Goal: Task Accomplishment & Management: Manage account settings

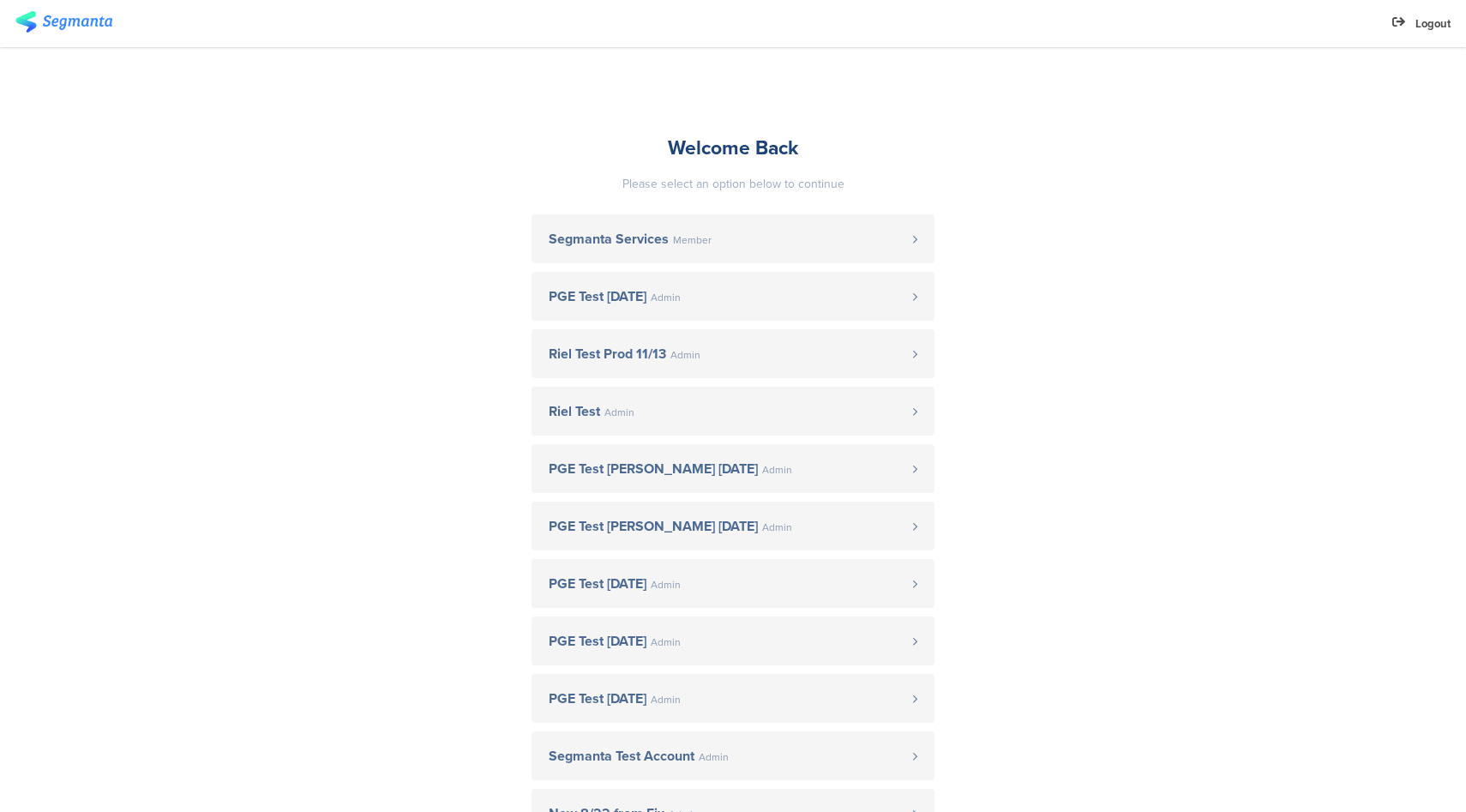
drag, startPoint x: 756, startPoint y: 248, endPoint x: 956, endPoint y: 139, distance: 227.8
click at [756, 248] on link "Segmanta Services Member" at bounding box center [733, 238] width 403 height 49
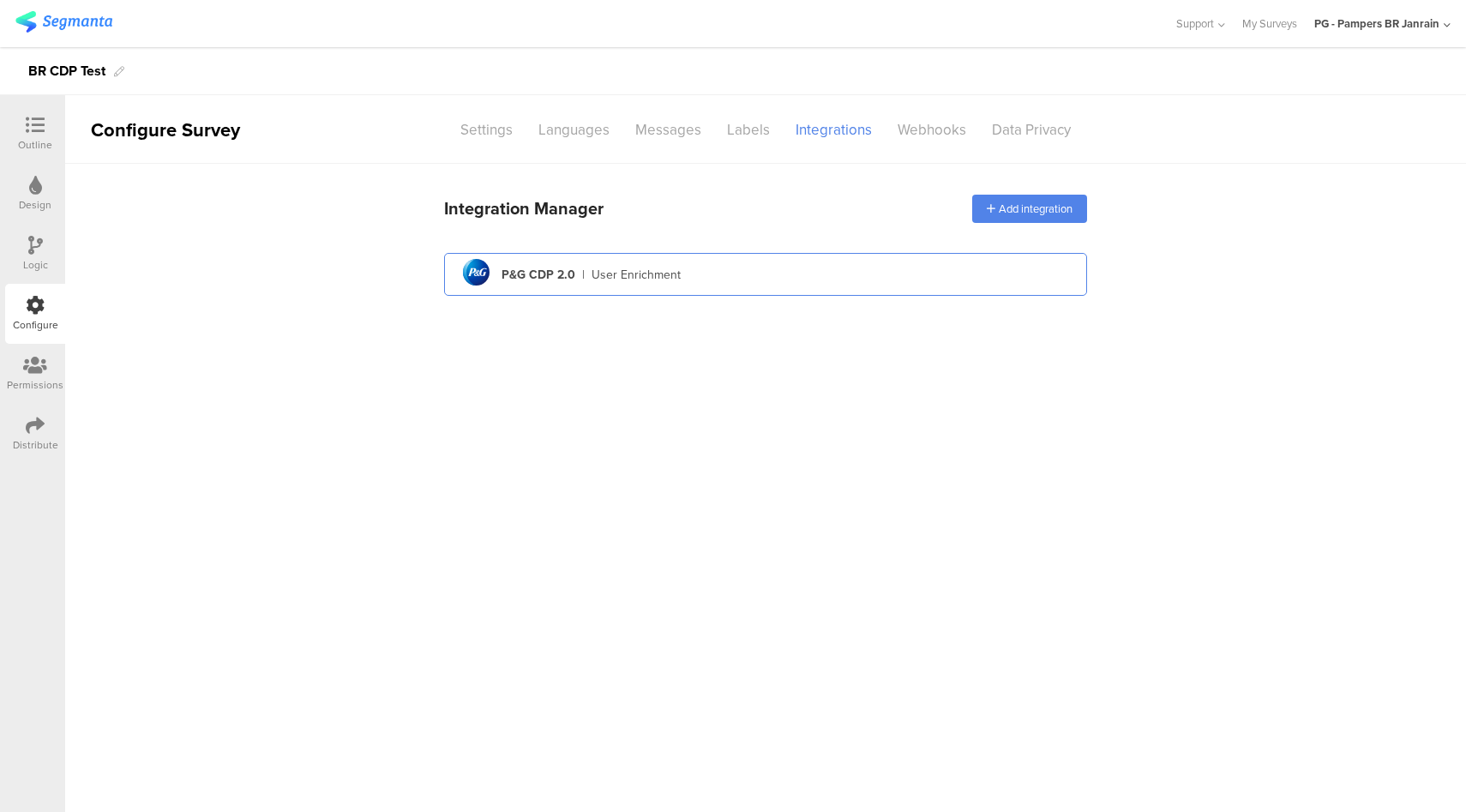
click at [669, 290] on div "pg logo P&G CDP 2.0 | User Enrichment" at bounding box center [766, 274] width 615 height 42
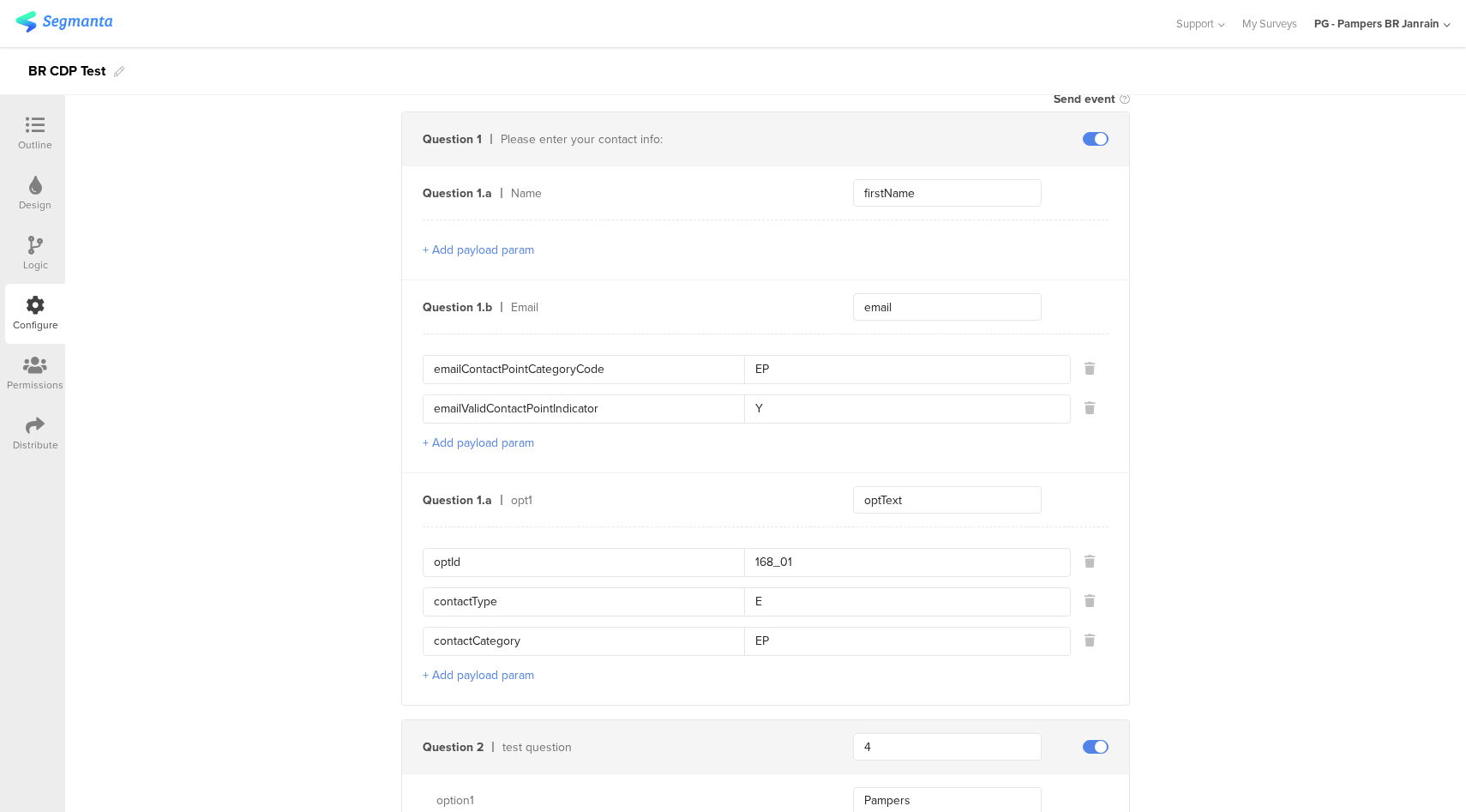
scroll to position [933, 0]
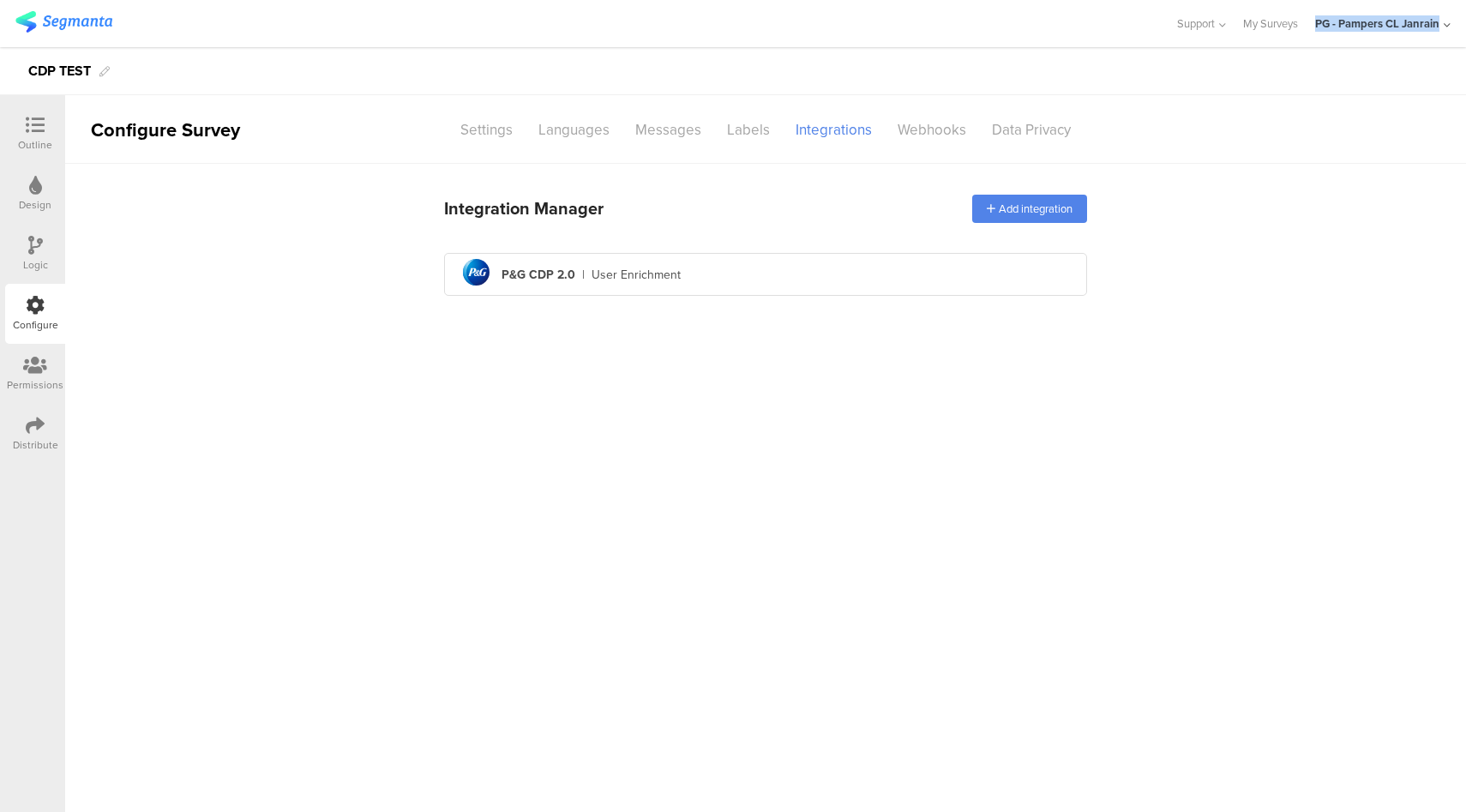
drag, startPoint x: 1312, startPoint y: 12, endPoint x: 1433, endPoint y: 36, distance: 123.4
click at [1433, 36] on div "Support Help Center Live Chat My Surveys PG - Pampers CL Janrain ACCOUNTS PG - …" at bounding box center [1305, 23] width 292 height 47
copy div "PG - Pampers CL Janrain"
drag, startPoint x: 27, startPoint y: 63, endPoint x: 91, endPoint y: 75, distance: 65.1
click at [91, 75] on div "CDP TEST" at bounding box center [733, 71] width 1466 height 48
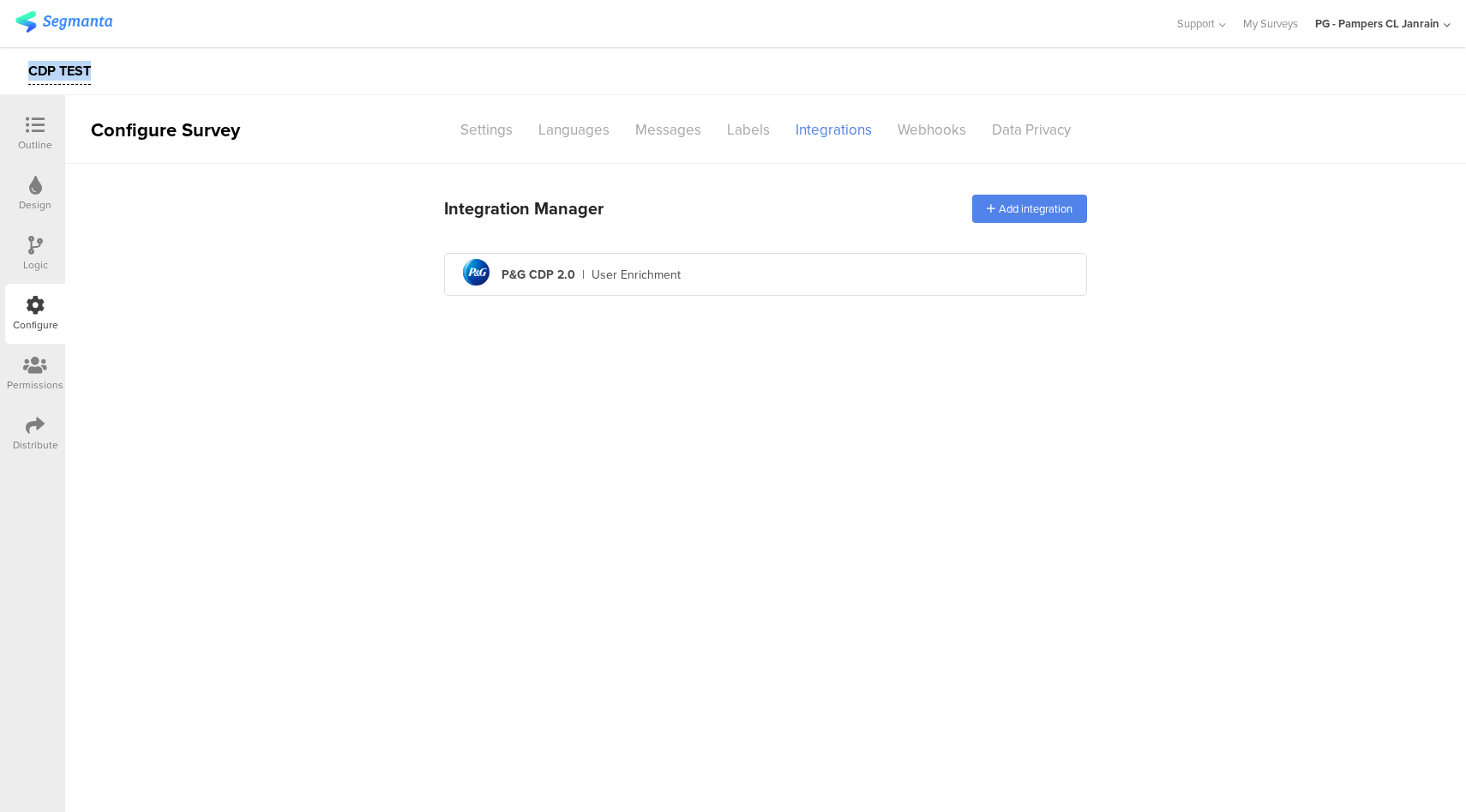
copy div "CDP TEST"
click at [42, 434] on div at bounding box center [35, 427] width 19 height 21
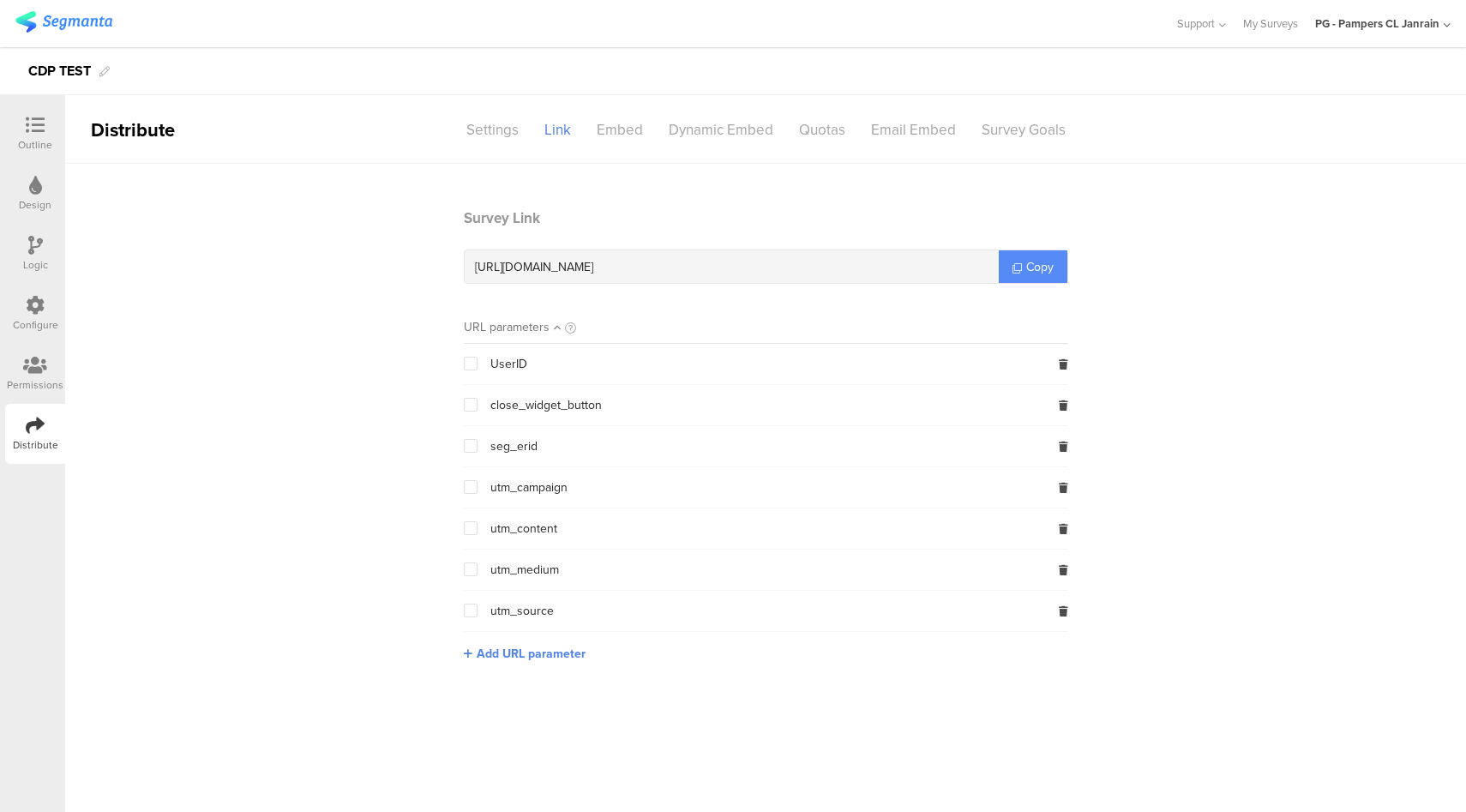
click at [1024, 268] on link "Copy" at bounding box center [1033, 267] width 69 height 33
click at [45, 124] on div at bounding box center [35, 126] width 34 height 21
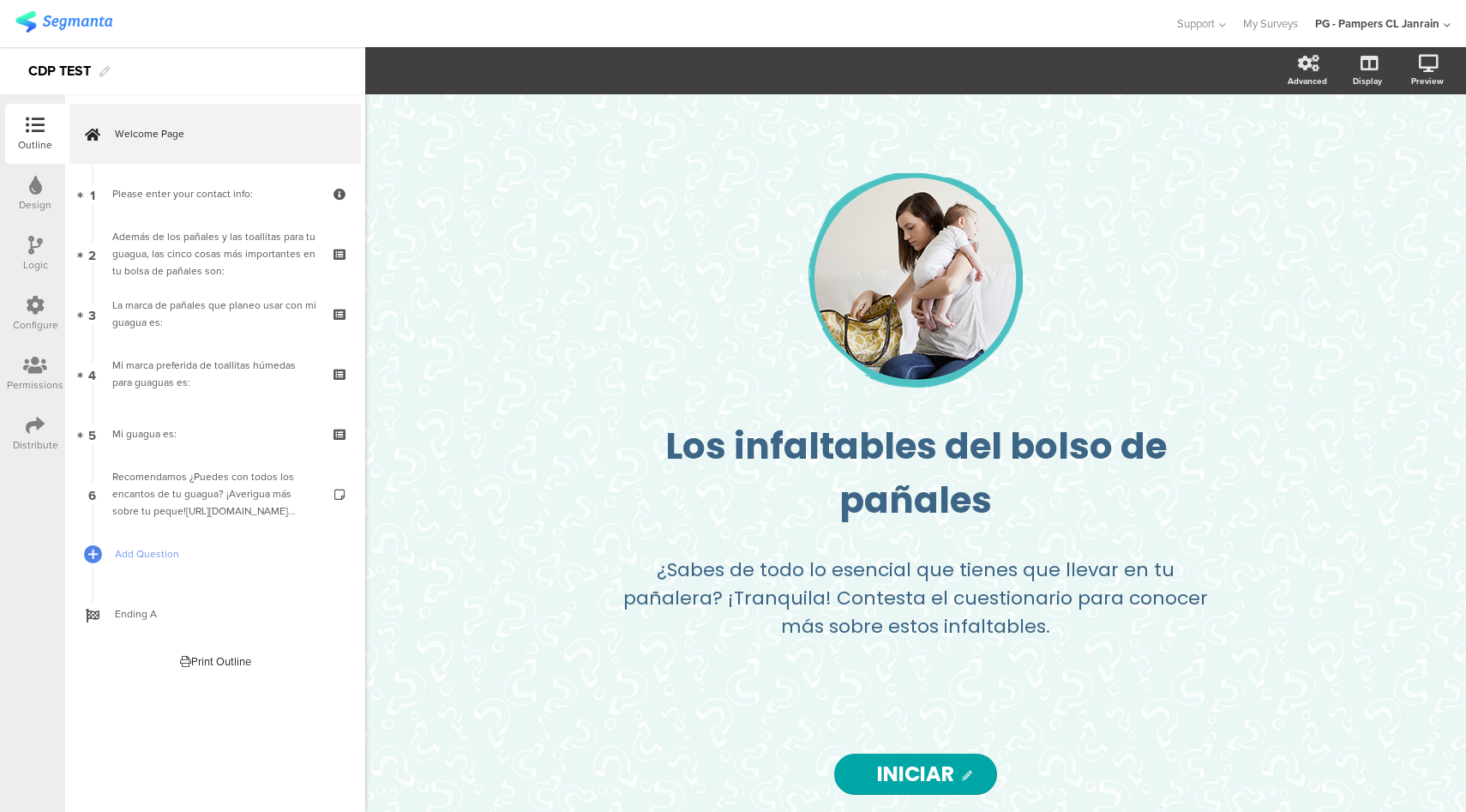
click at [40, 309] on icon at bounding box center [35, 305] width 19 height 19
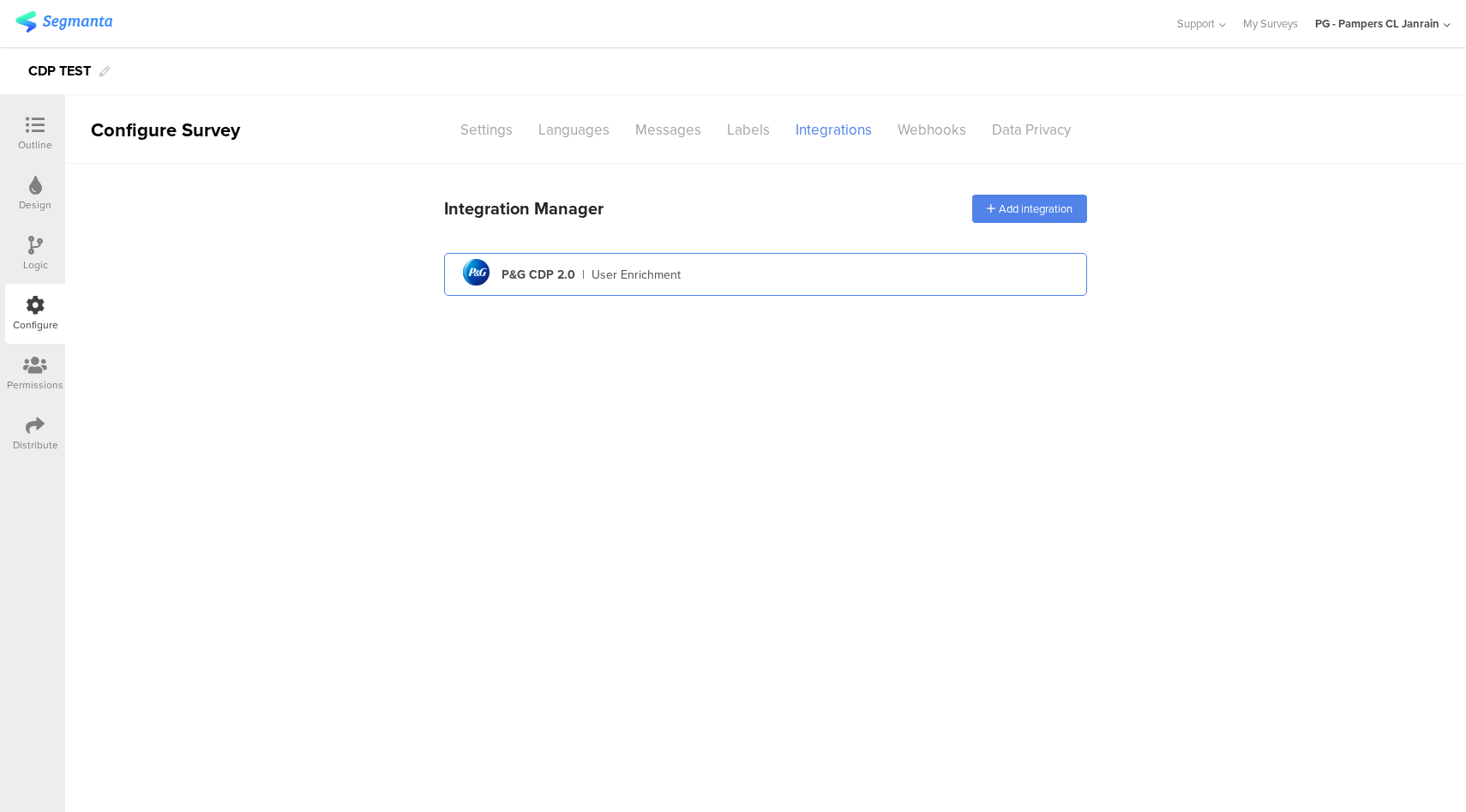
click at [763, 279] on div "pg logo P&G CDP 2.0 | User Enrichment" at bounding box center [766, 274] width 615 height 42
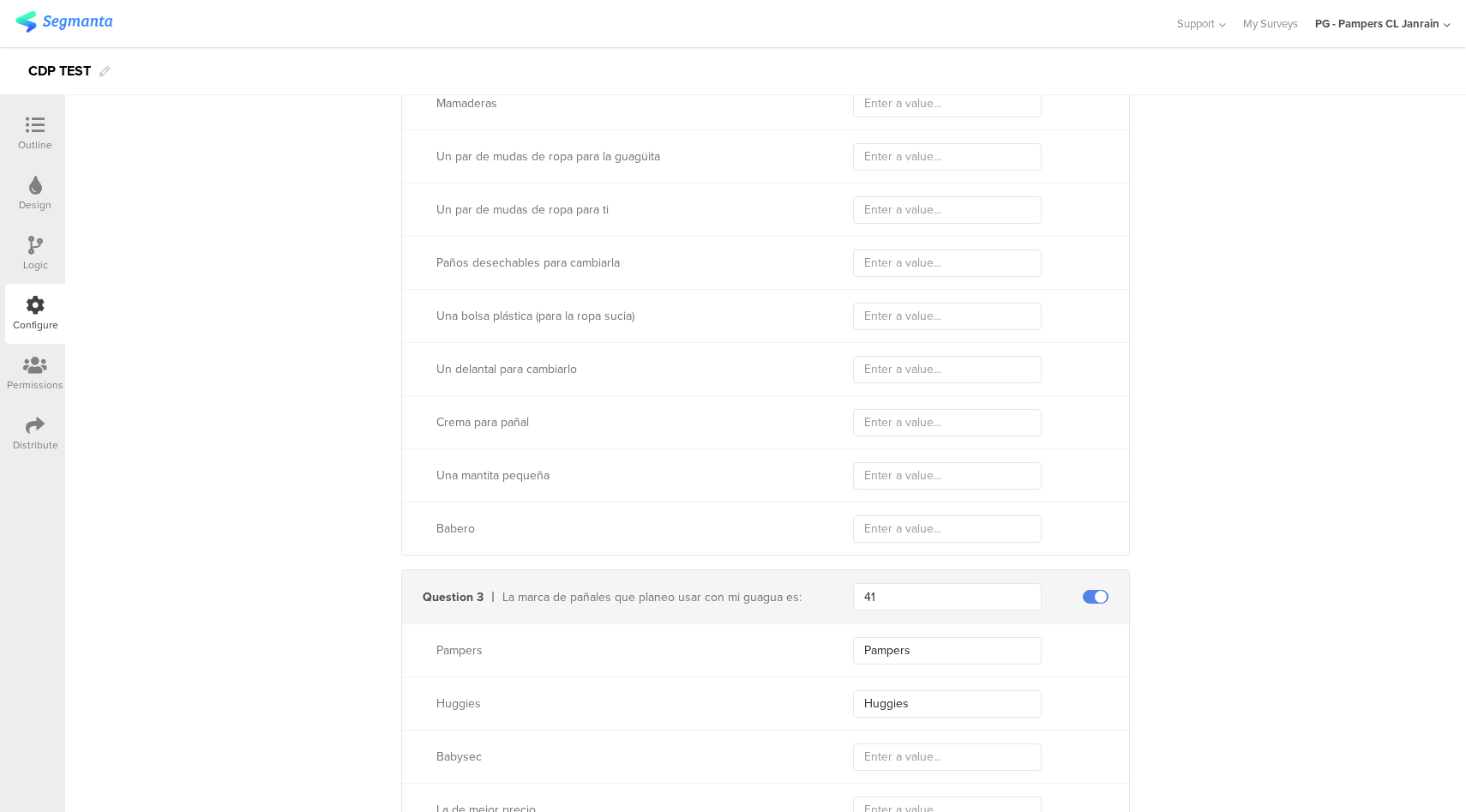
scroll to position [2074, 0]
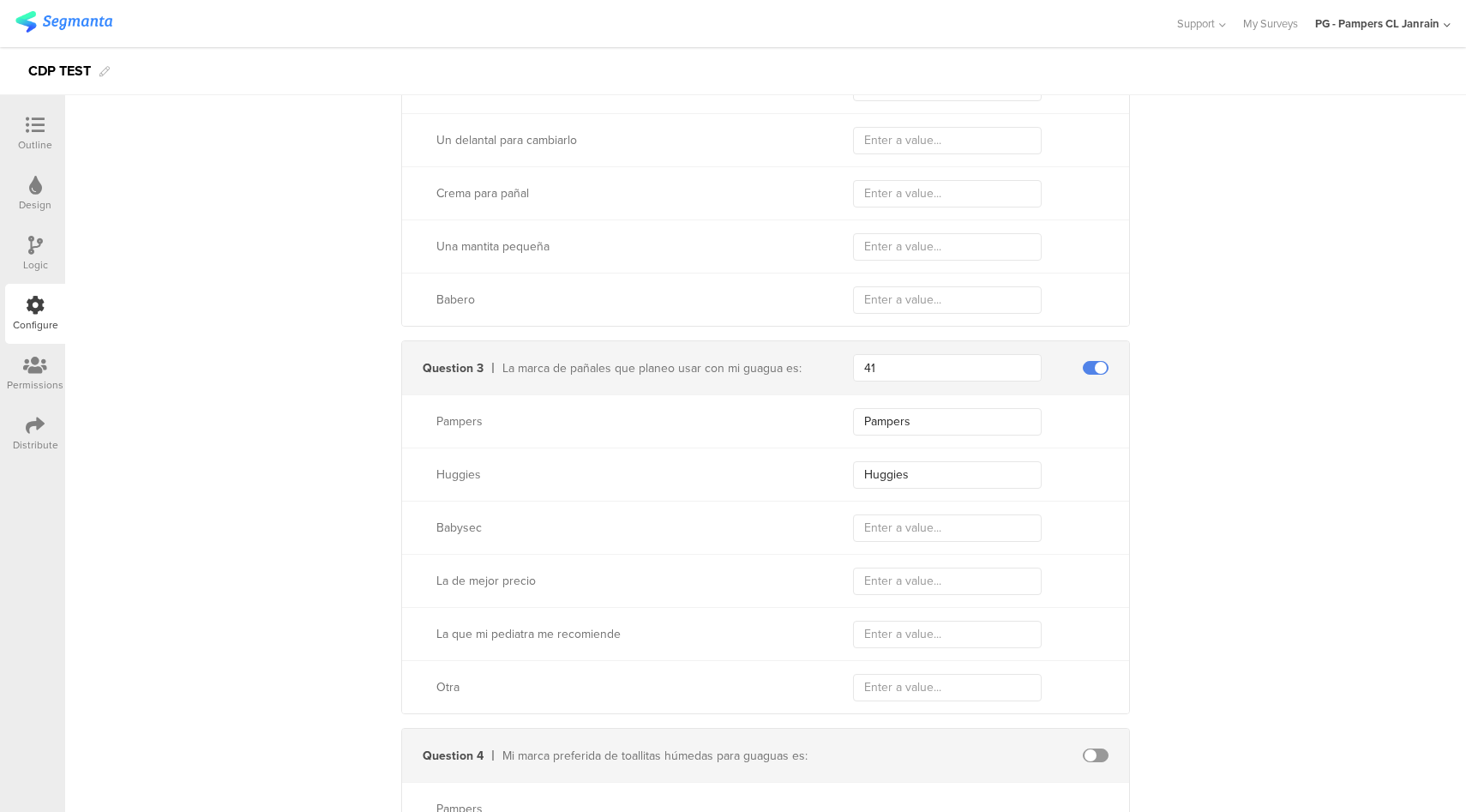
click at [1354, 18] on div "PG - Pampers CL Janrain" at bounding box center [1378, 23] width 124 height 16
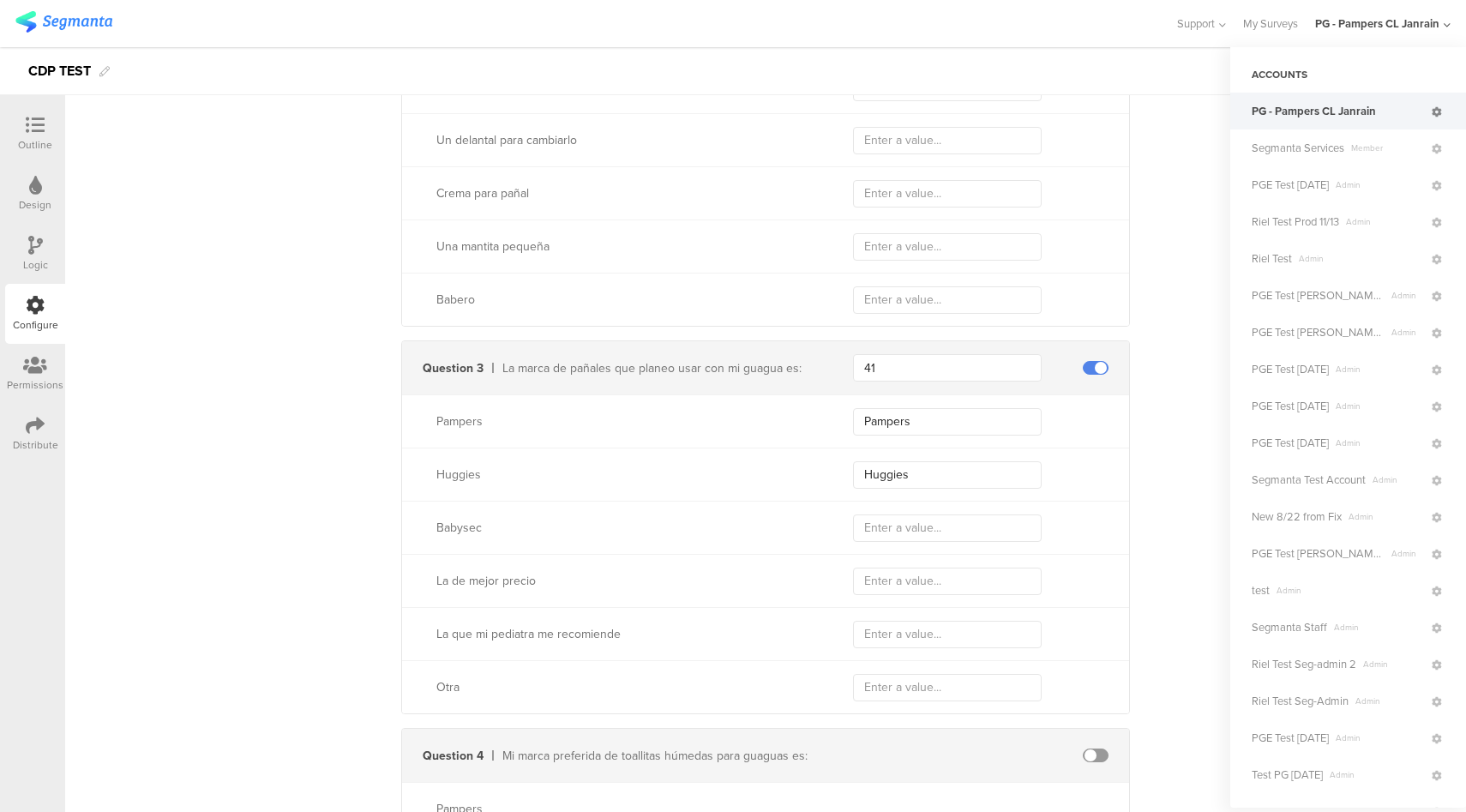
click at [1433, 112] on icon at bounding box center [1437, 112] width 11 height 11
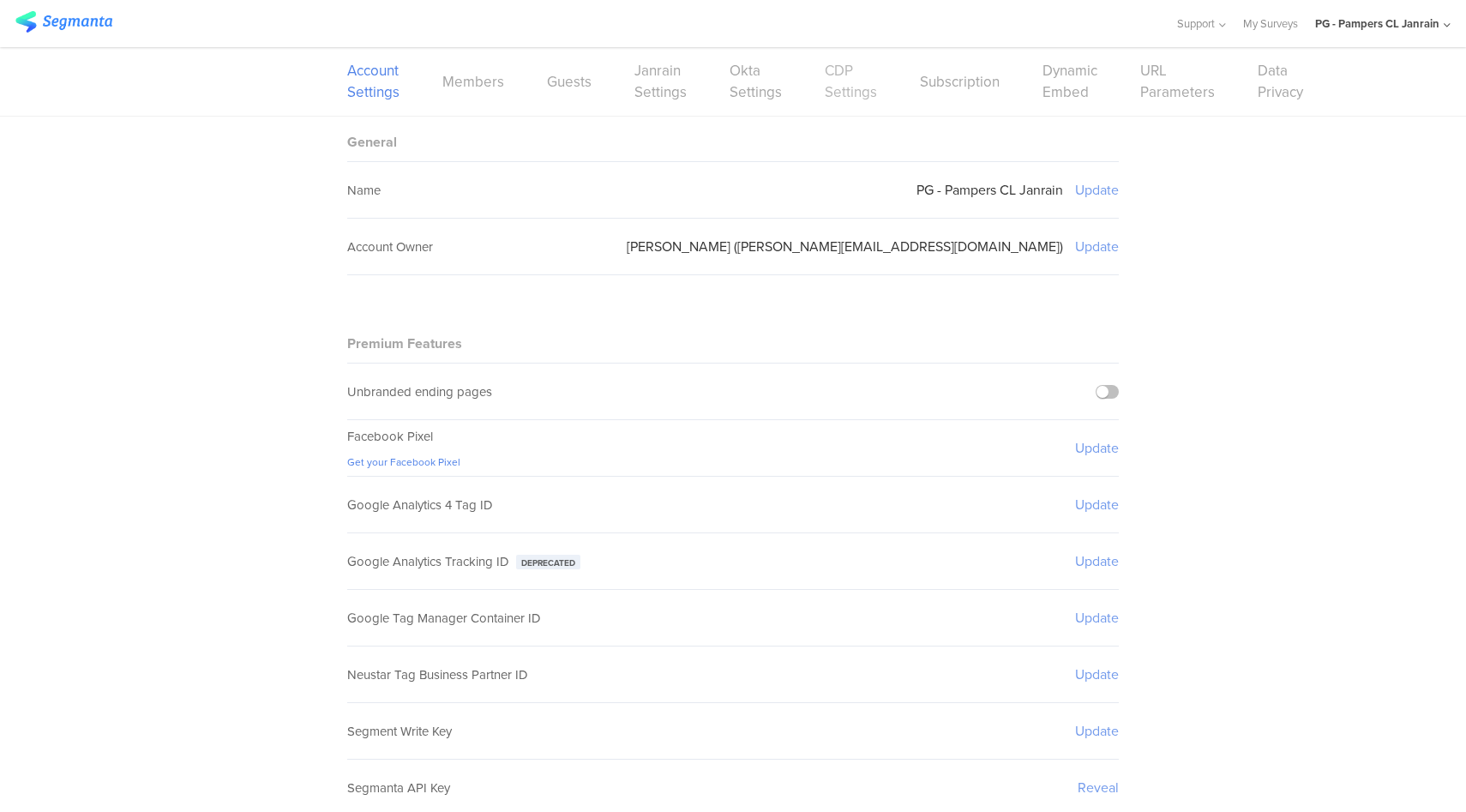
click at [826, 93] on link "CDP Settings" at bounding box center [851, 81] width 53 height 43
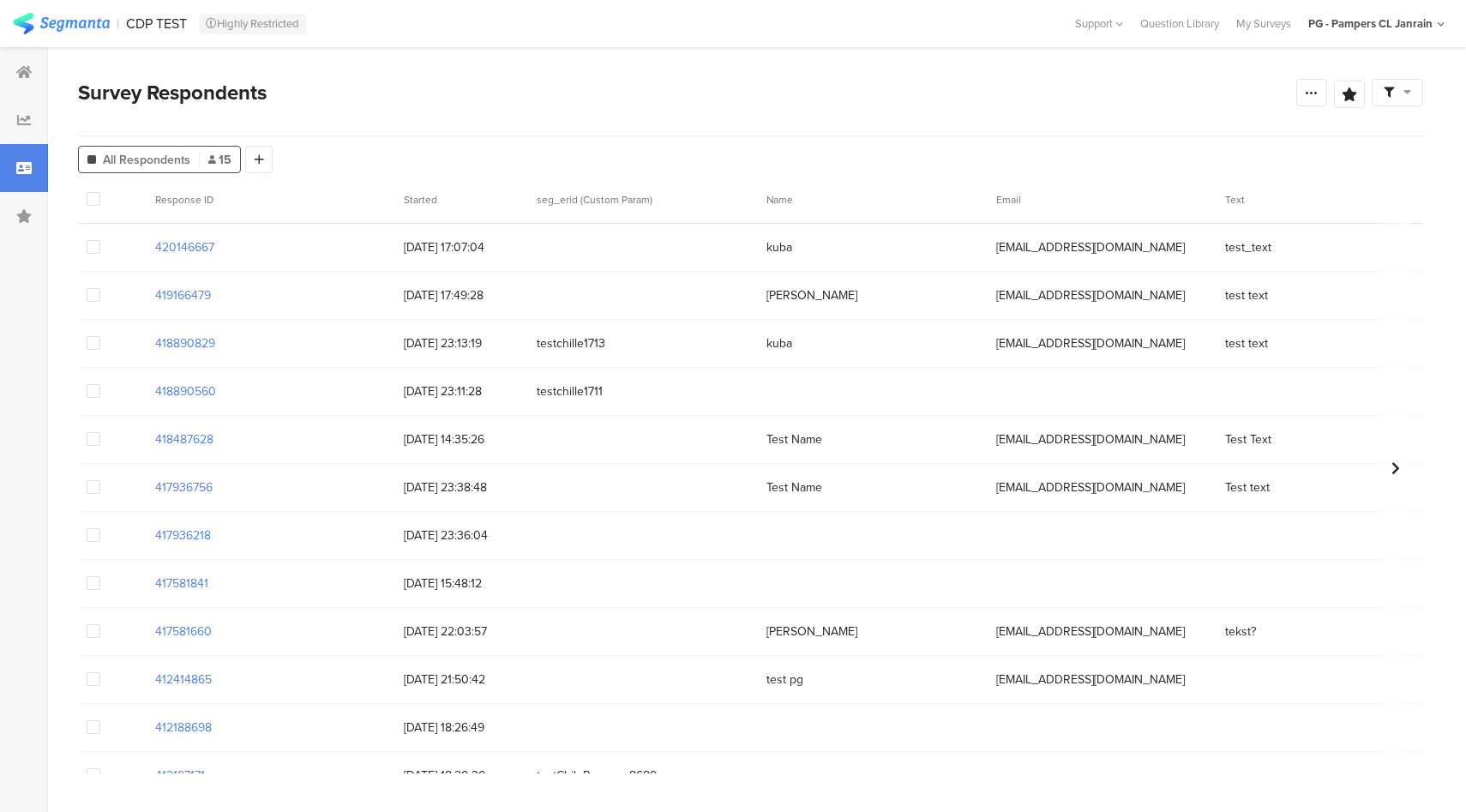
drag, startPoint x: 230, startPoint y: 245, endPoint x: 122, endPoint y: 252, distance: 108.2
click at [122, 252] on div "420146667 28/08/2025 17:07:04 kuba chiletest1107@pg.com test_text Juguetes Pamp…" at bounding box center [1222, 248] width 2287 height 48
copy section "420146667"
click at [172, 245] on section "420146667" at bounding box center [185, 247] width 59 height 18
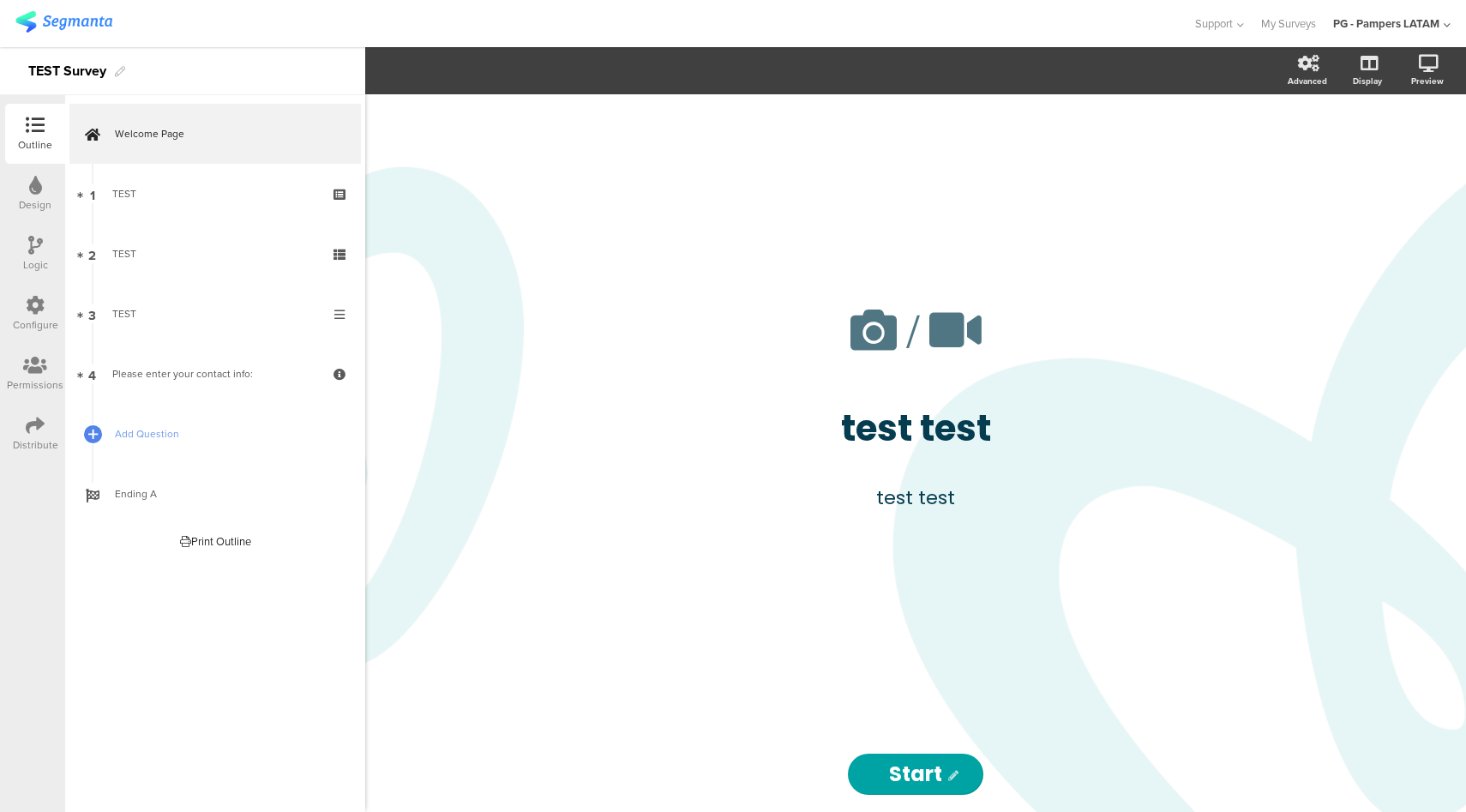
click at [1397, 25] on div "PG - Pampers LATAM" at bounding box center [1387, 23] width 106 height 16
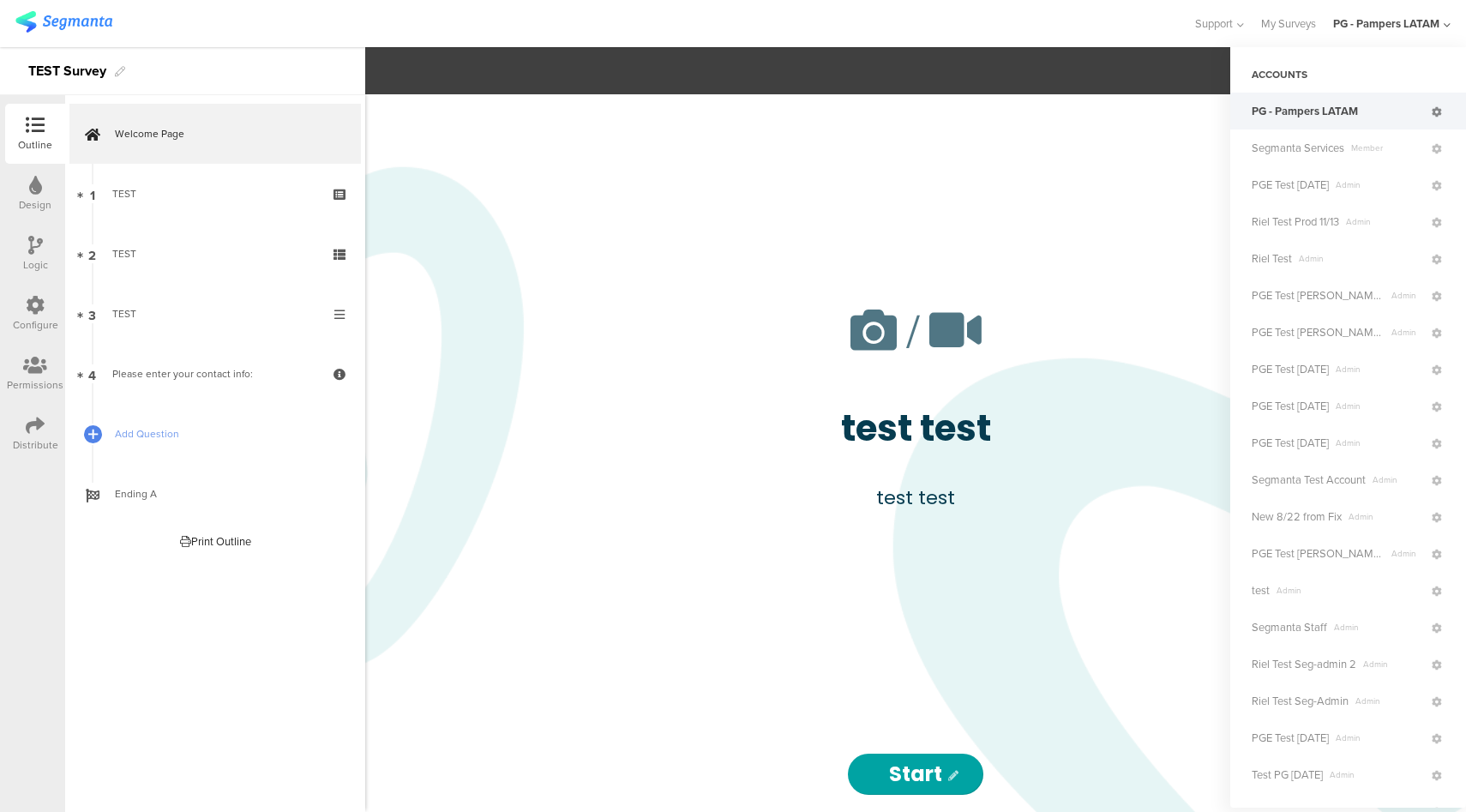
click at [1433, 114] on icon at bounding box center [1437, 112] width 11 height 11
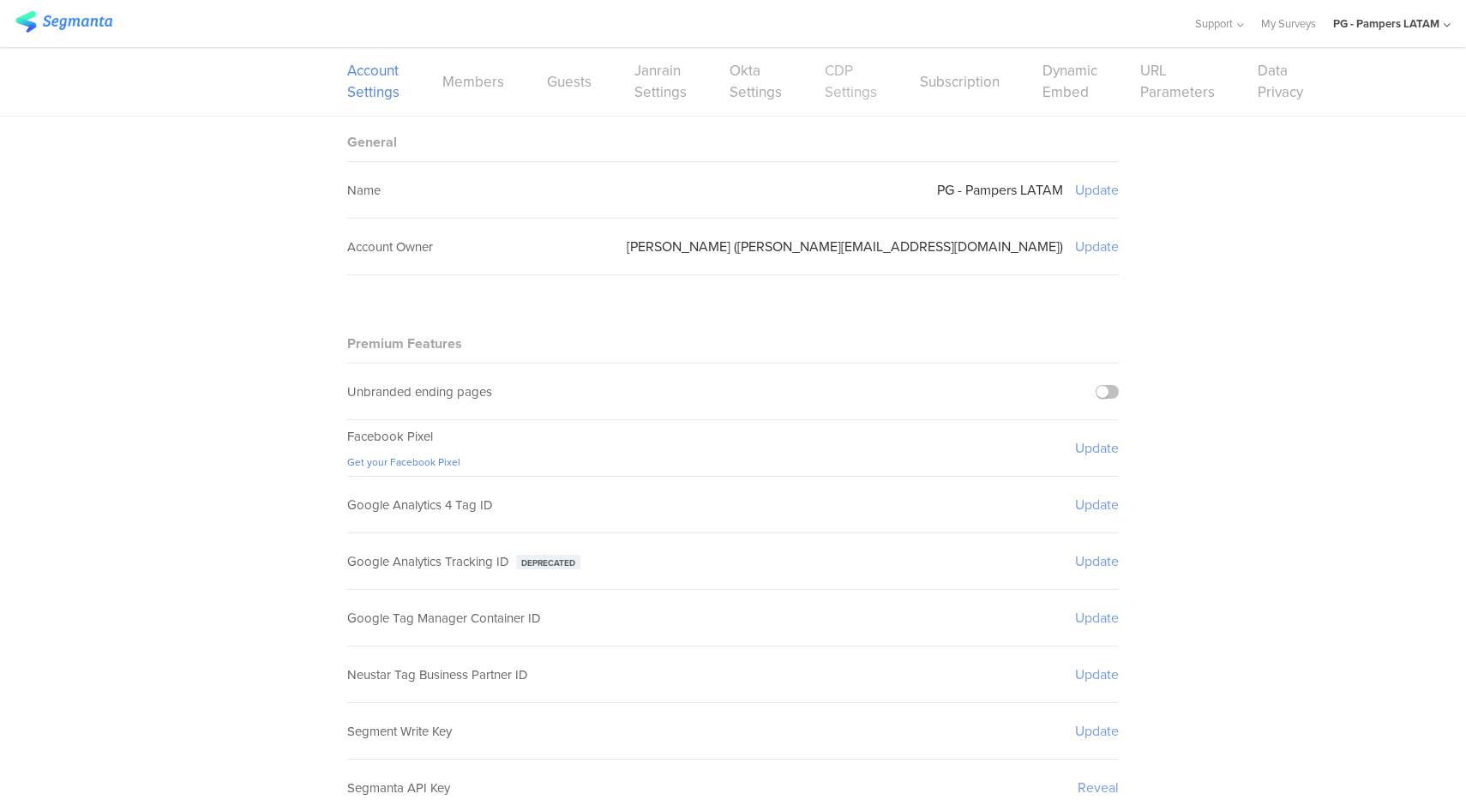
click at [825, 95] on link "CDP Settings" at bounding box center [851, 81] width 53 height 43
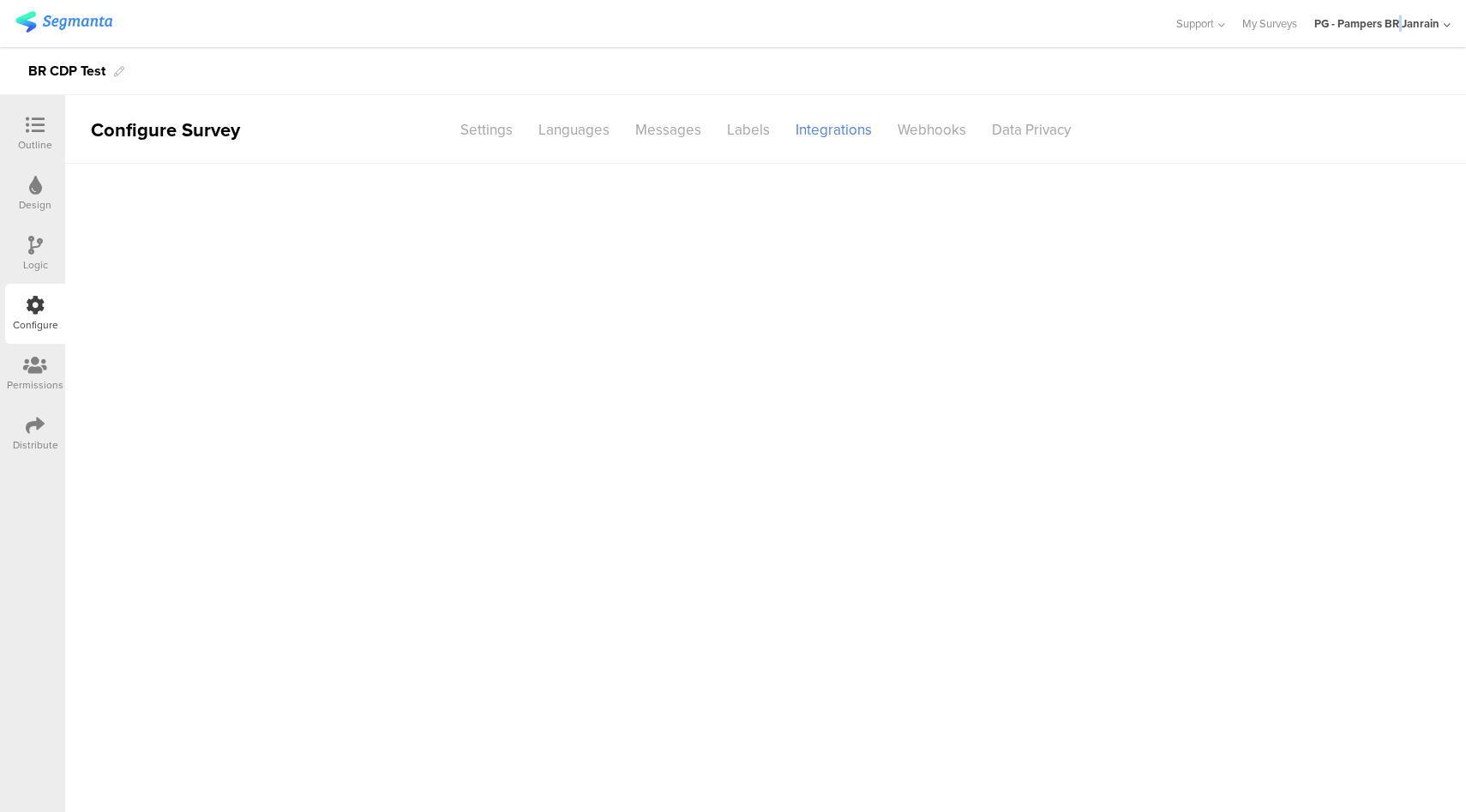
click at [1400, 26] on div "PG - Pampers BR Janrain" at bounding box center [1377, 23] width 125 height 16
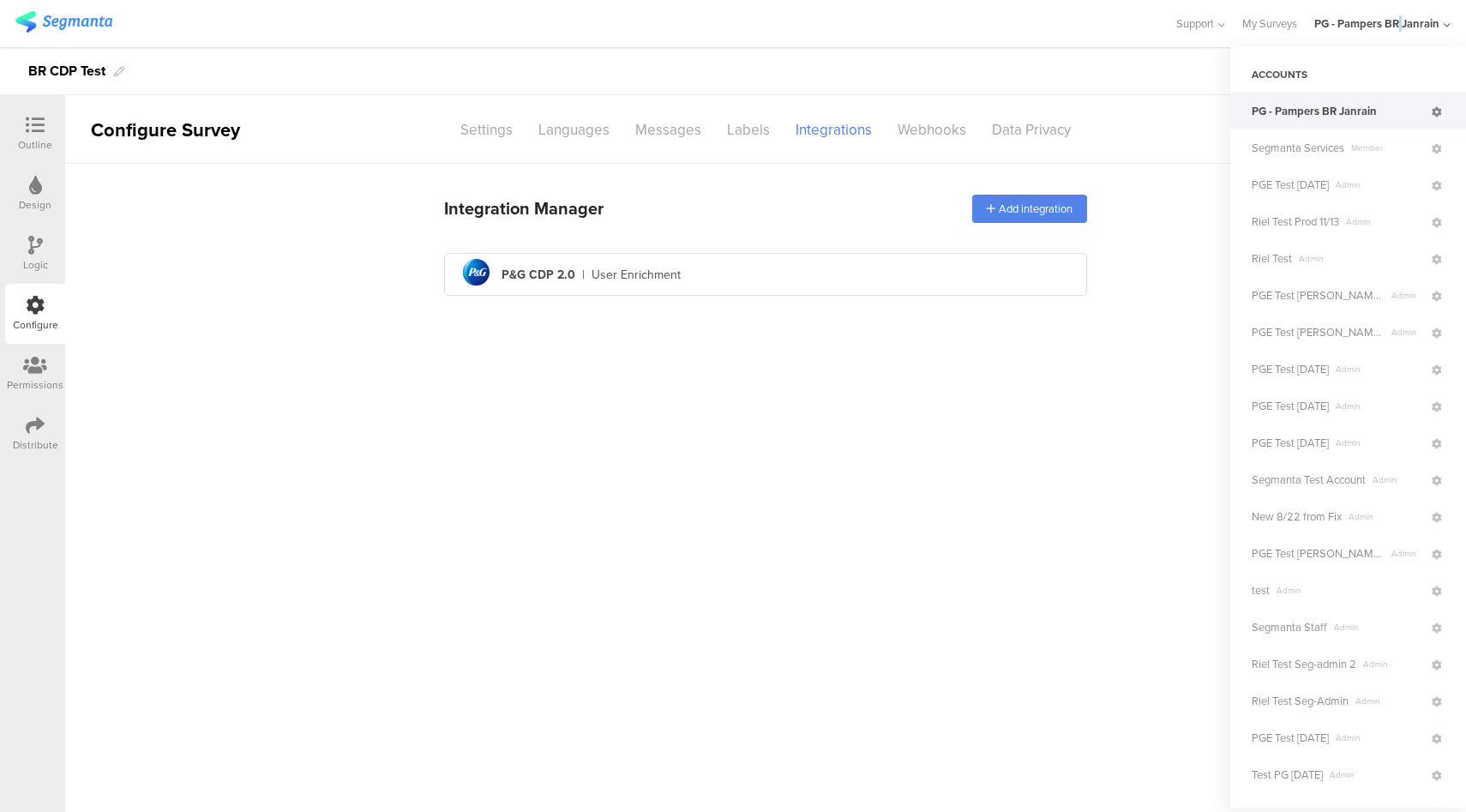
click at [1433, 115] on icon at bounding box center [1437, 112] width 11 height 11
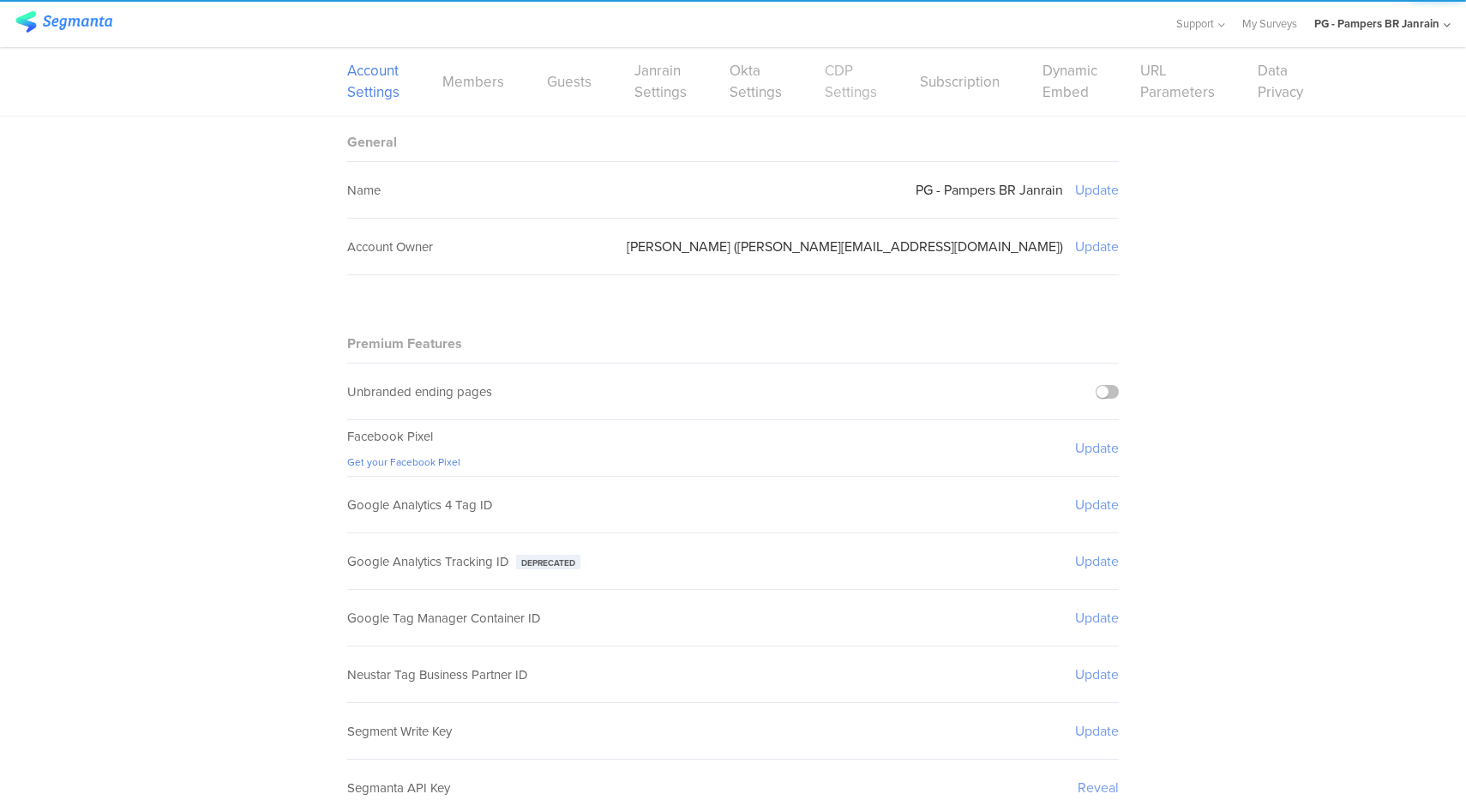
click at [825, 96] on link "CDP Settings" at bounding box center [851, 81] width 53 height 43
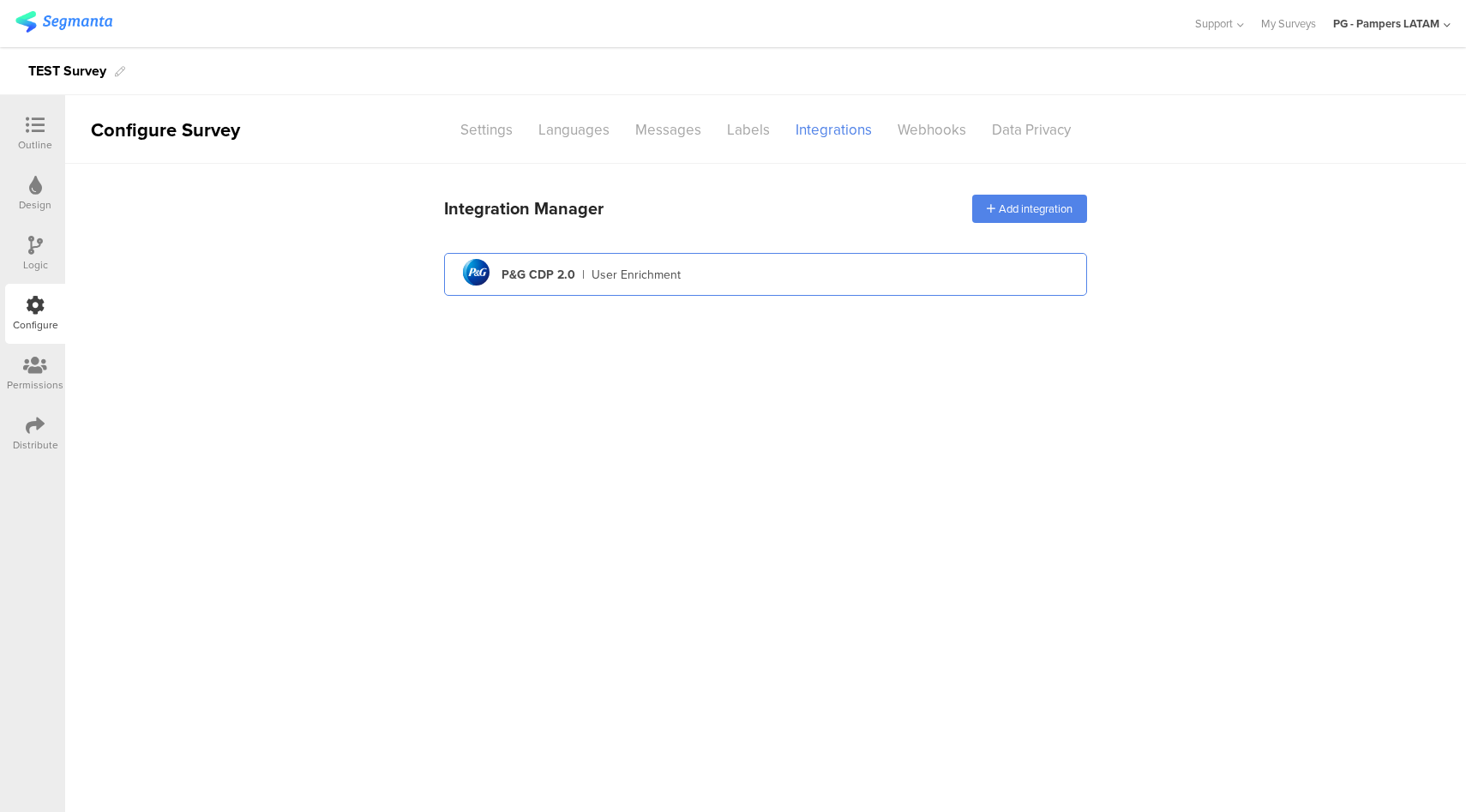
click at [875, 288] on div "pg logo P&G CDP 2.0 | User Enrichment" at bounding box center [766, 274] width 615 height 42
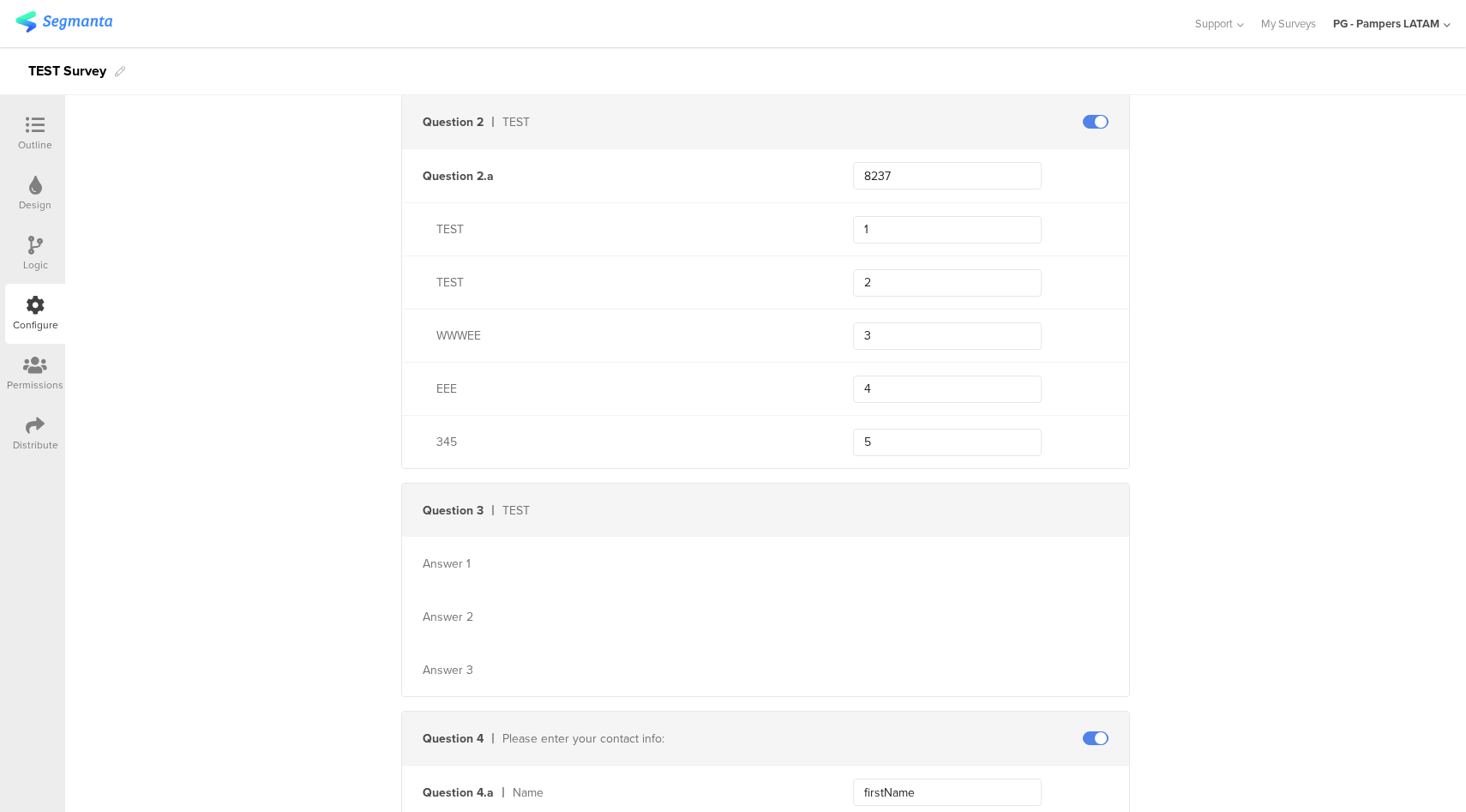
scroll to position [632, 0]
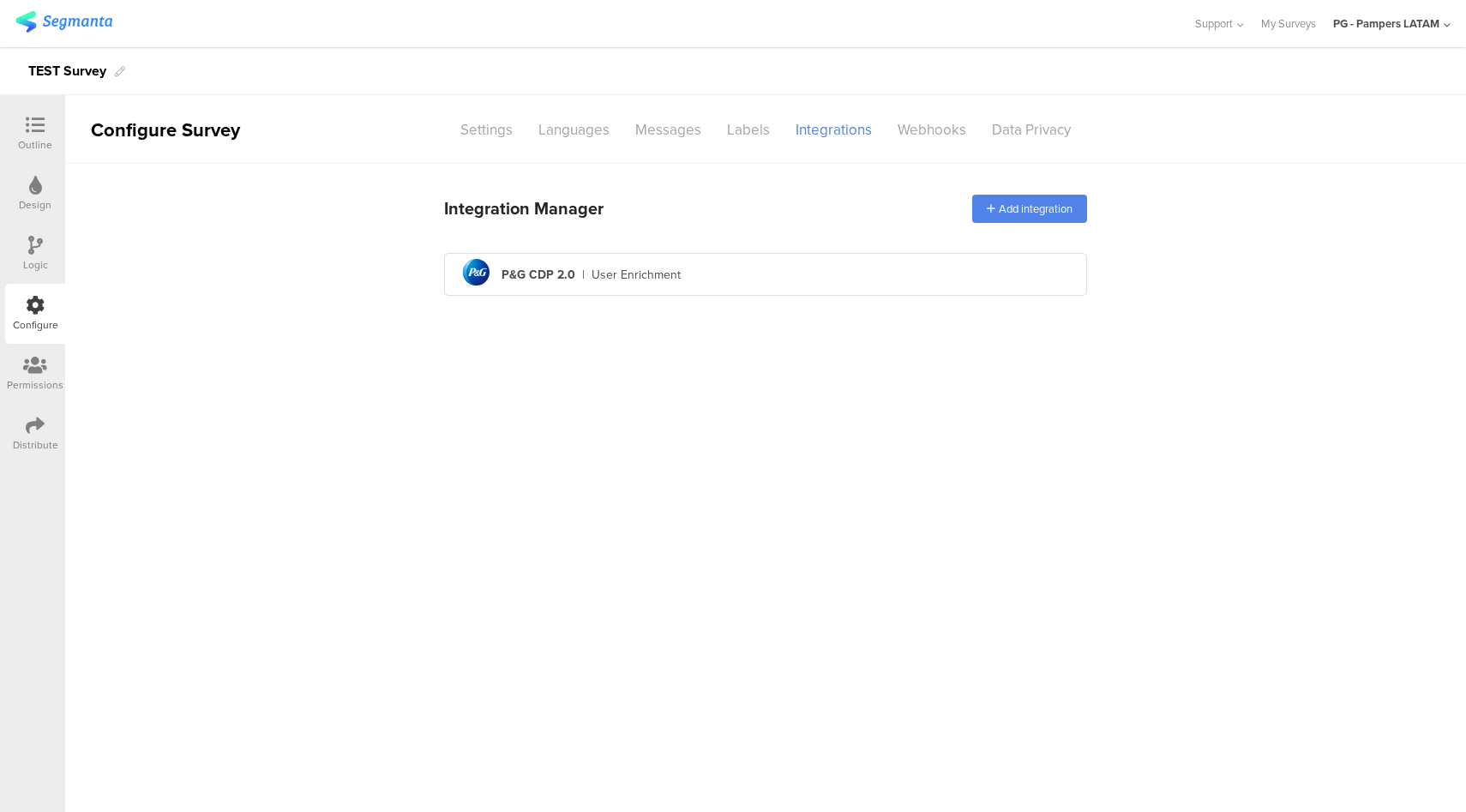
click at [829, 252] on div "Integration Manager Add integration pg logo P&G CDP 2.0 | User Enrichment" at bounding box center [766, 244] width 643 height 119
click at [828, 274] on div "pg logo P&G CDP 2.0 | User Enrichment" at bounding box center [766, 274] width 615 height 42
